Goal: Information Seeking & Learning: Learn about a topic

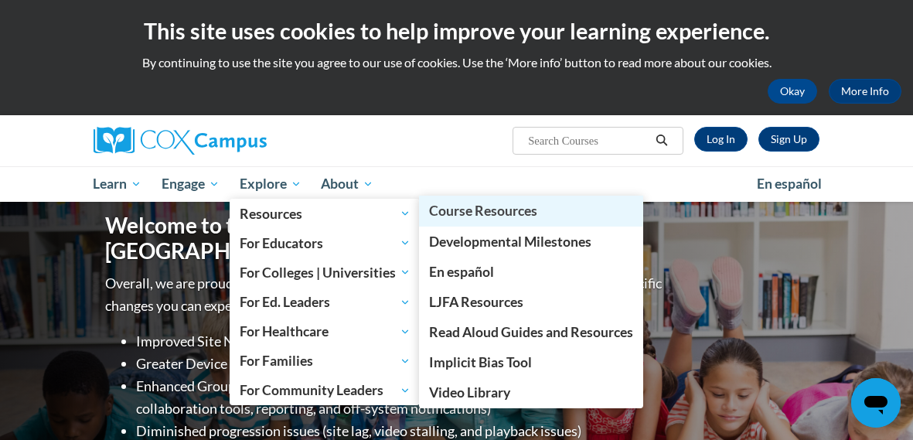
scroll to position [121, 0]
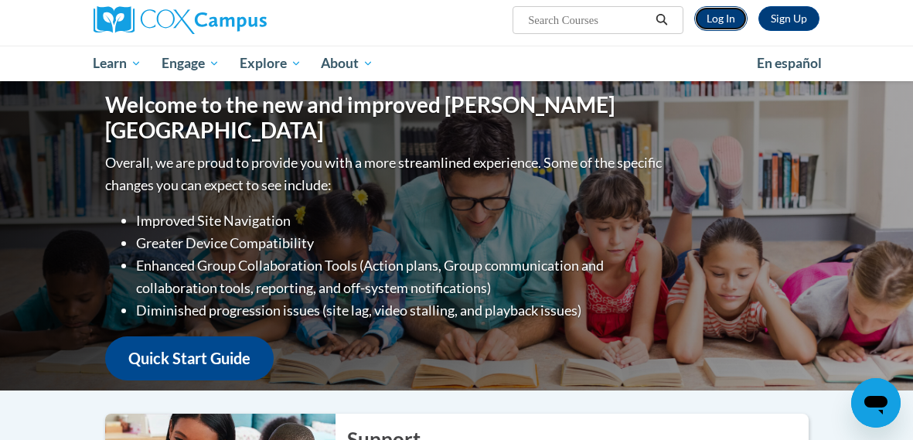
click at [720, 25] on link "Log In" at bounding box center [720, 18] width 53 height 25
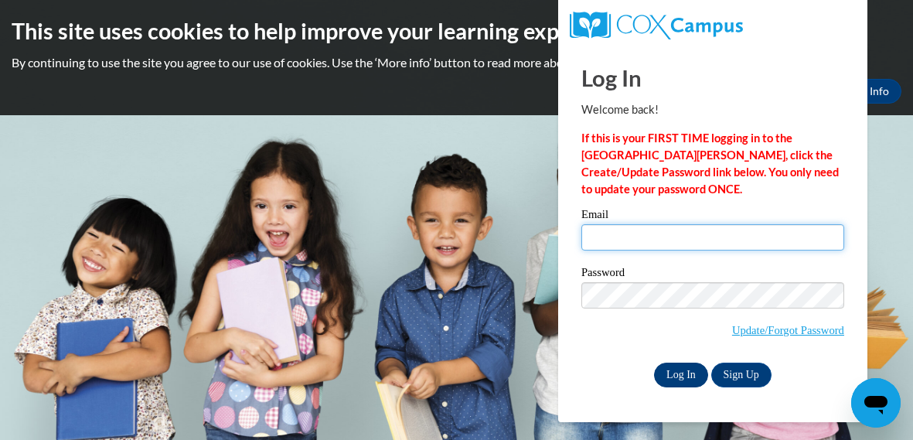
type input "athomas@kewaskumschools.org"
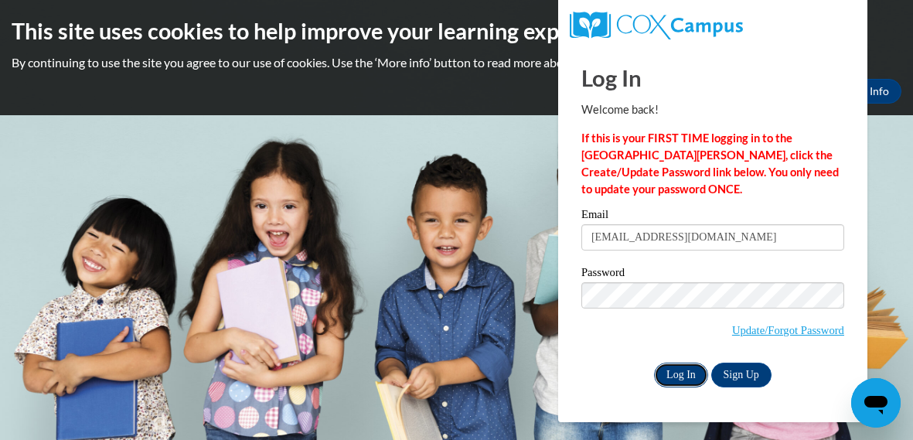
click at [660, 379] on input "Log In" at bounding box center [681, 375] width 54 height 25
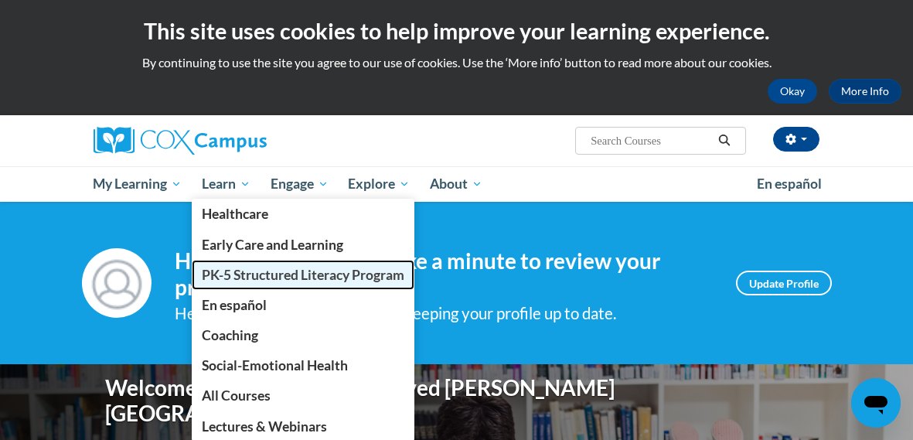
click at [236, 278] on span "PK-5 Structured Literacy Program" at bounding box center [303, 275] width 203 height 16
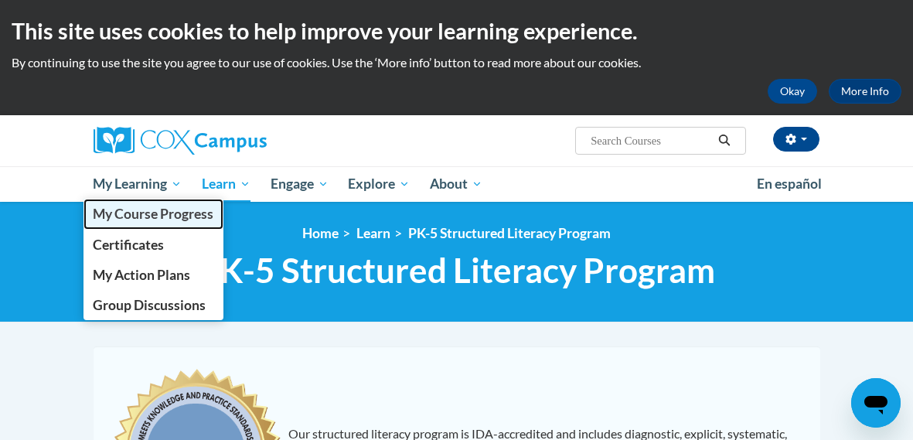
click at [138, 220] on span "My Course Progress" at bounding box center [153, 214] width 121 height 16
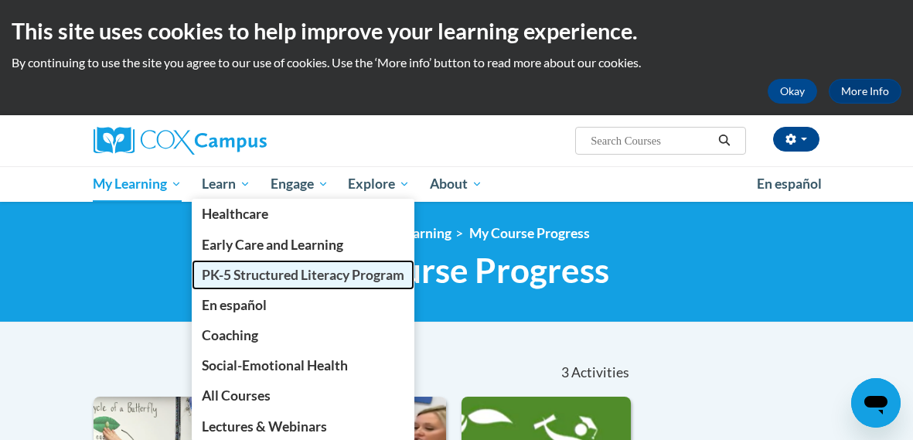
click at [238, 272] on span "PK-5 Structured Literacy Program" at bounding box center [303, 275] width 203 height 16
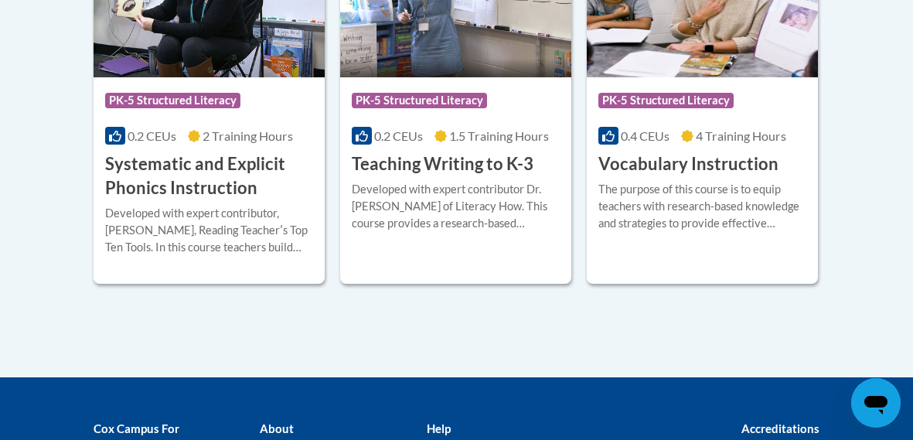
scroll to position [1937, 0]
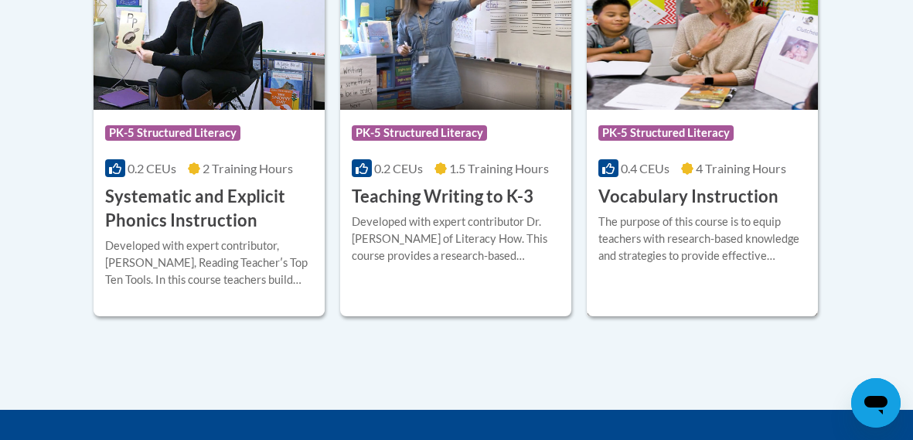
click at [697, 131] on span "PK-5 Structured Literacy" at bounding box center [665, 132] width 135 height 15
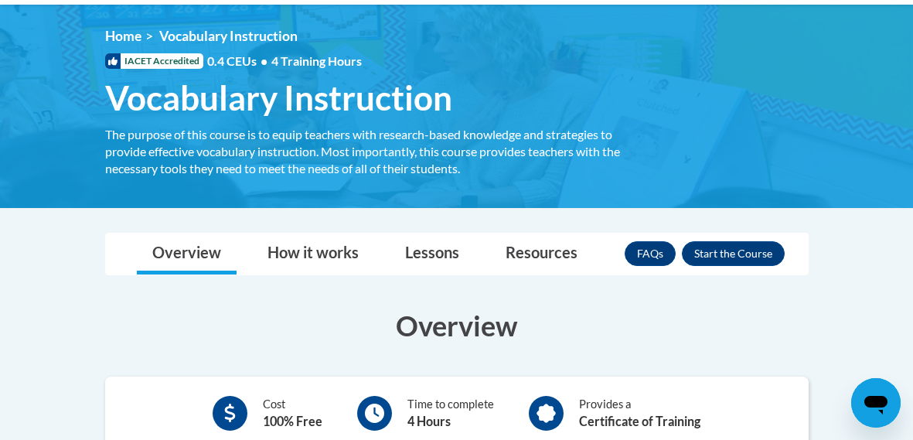
scroll to position [219, 0]
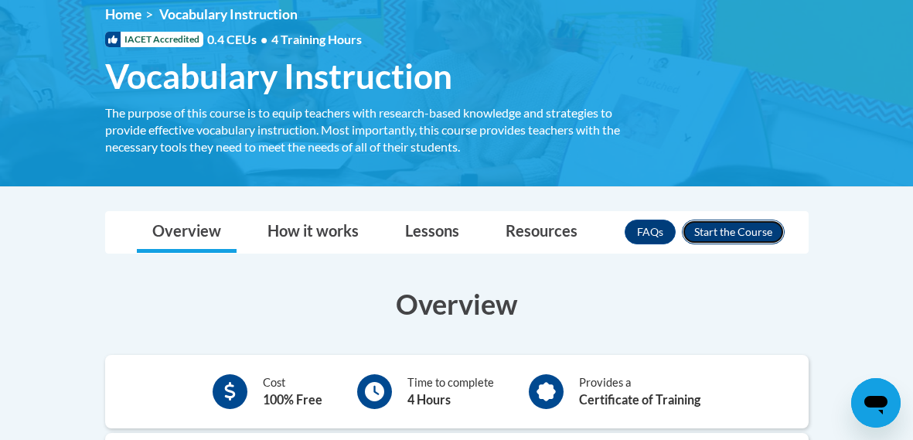
click at [721, 228] on button "Enroll" at bounding box center [733, 232] width 103 height 25
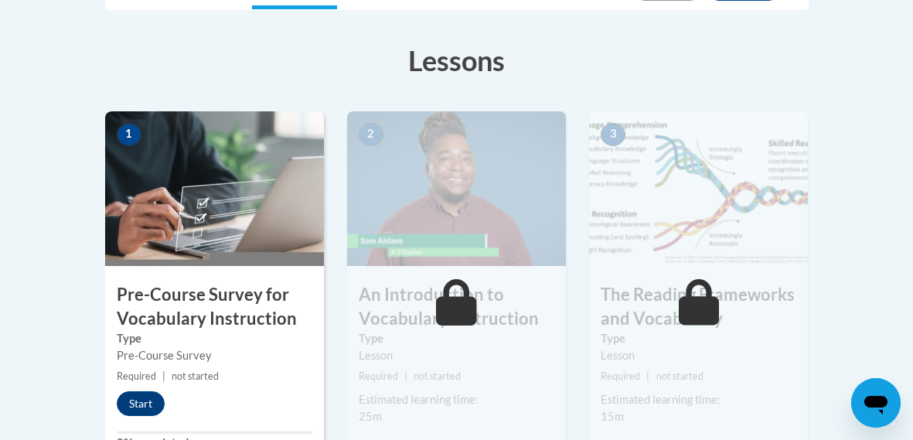
scroll to position [410, 0]
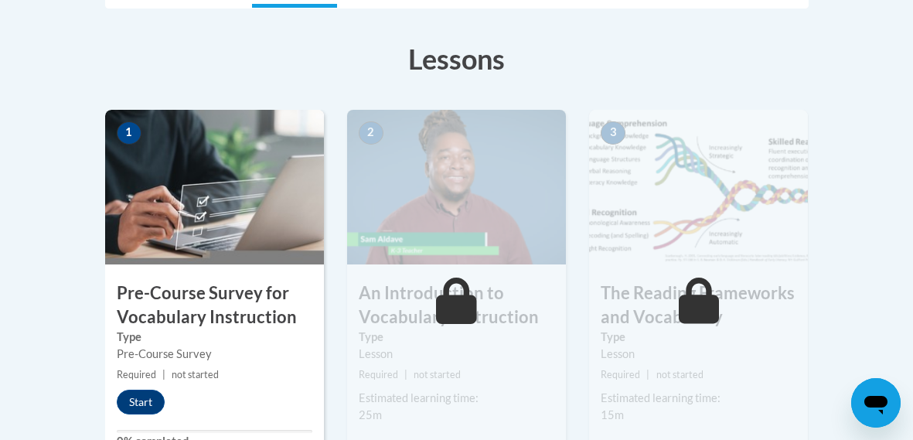
click at [142, 384] on div "1 Pre-Course Survey for Vocabulary Instruction Type Pre-Course Survey Required …" at bounding box center [214, 288] width 219 height 356
click at [142, 390] on button "Start" at bounding box center [141, 402] width 48 height 25
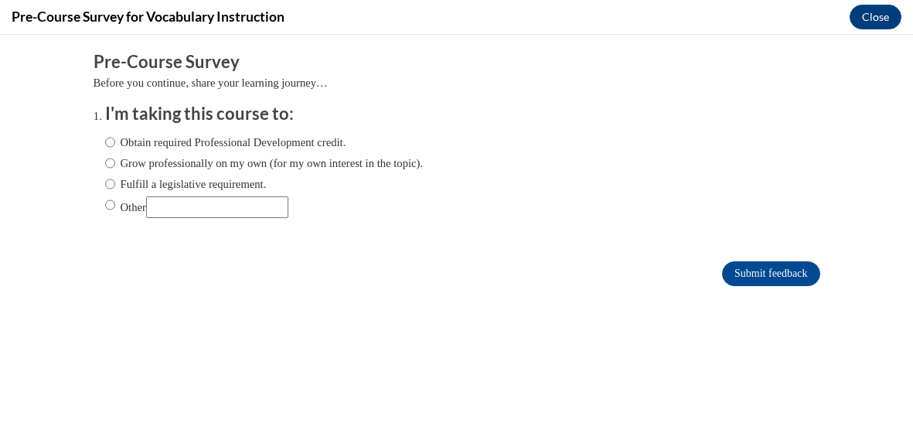
scroll to position [0, 0]
click at [122, 162] on label "Grow professionally on my own (for my own interest in the topic)." at bounding box center [264, 163] width 319 height 17
click at [115, 162] on input "Grow professionally on my own (for my own interest in the topic)." at bounding box center [110, 163] width 10 height 17
radio input "true"
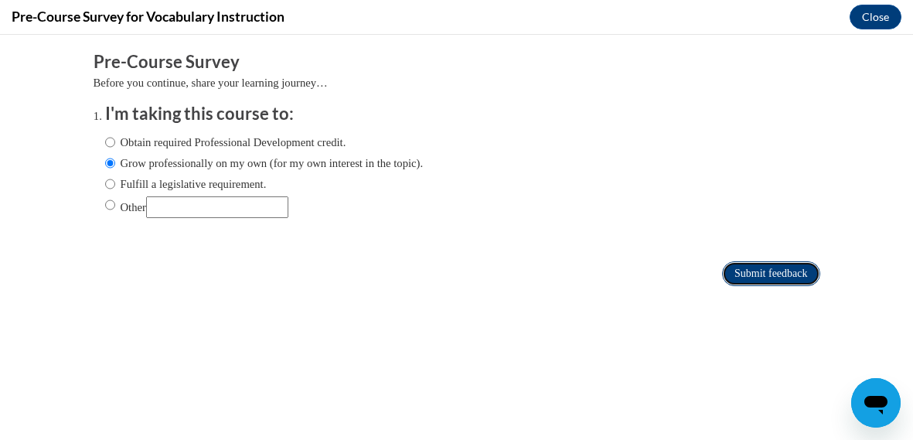
click at [786, 277] on input "Submit feedback" at bounding box center [770, 273] width 97 height 25
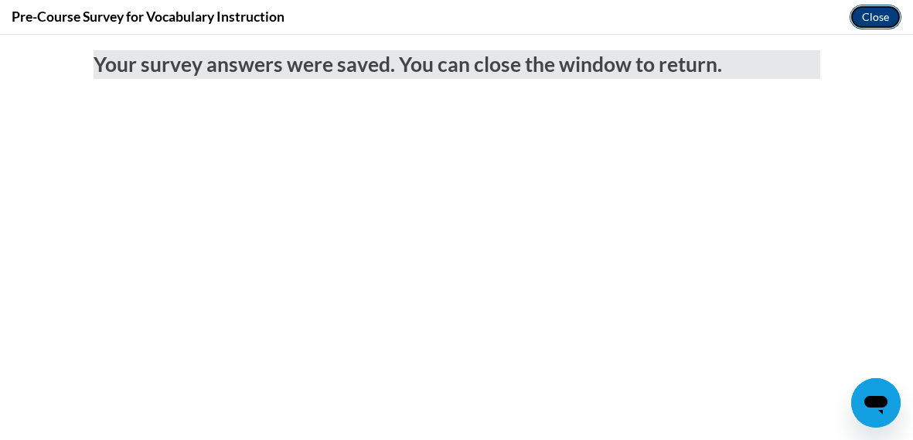
click at [874, 19] on button "Close" at bounding box center [876, 17] width 52 height 25
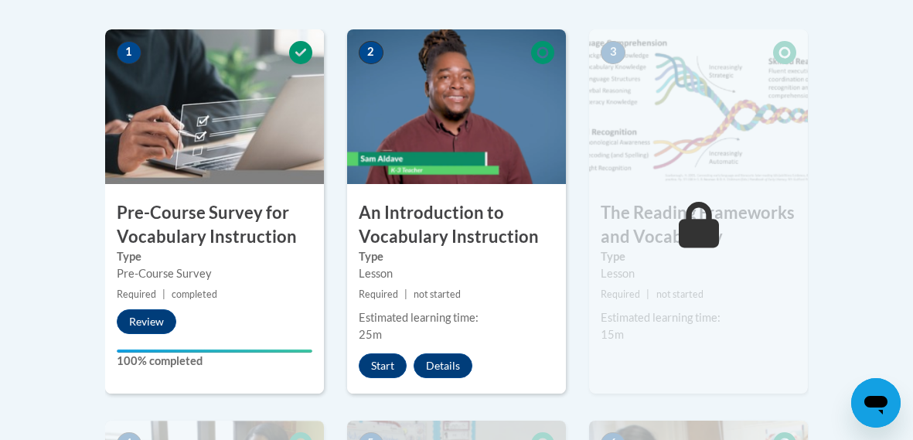
scroll to position [493, 0]
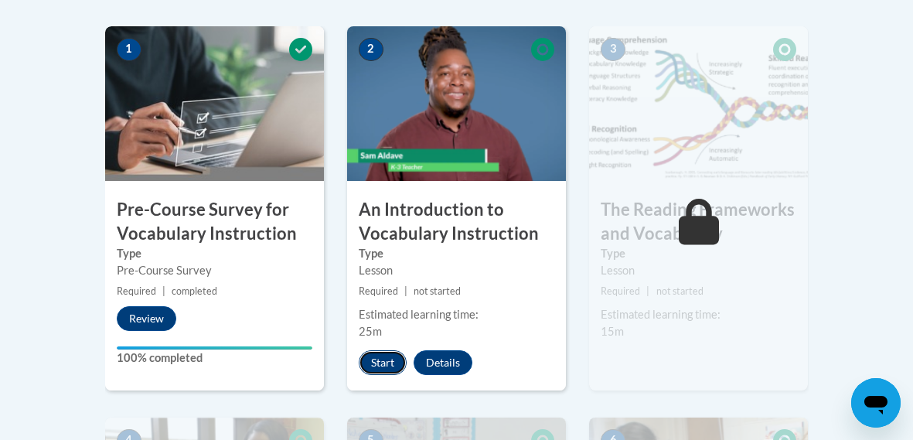
click at [387, 359] on button "Start" at bounding box center [383, 362] width 48 height 25
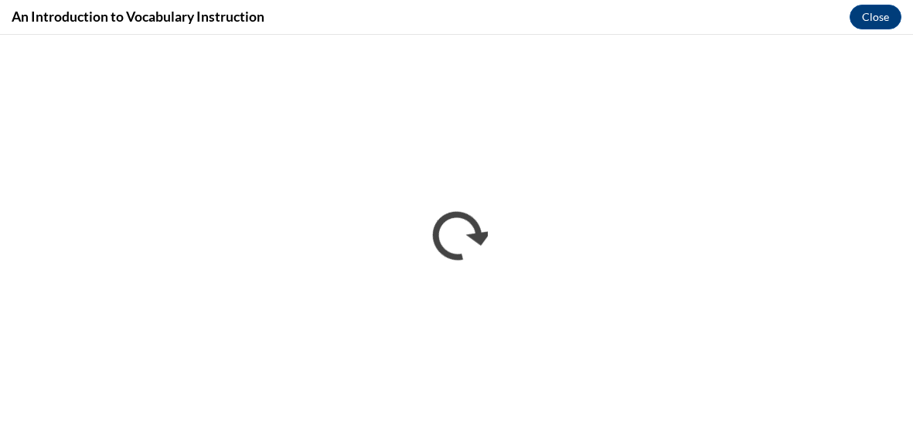
scroll to position [0, 0]
